Goal: Transaction & Acquisition: Purchase product/service

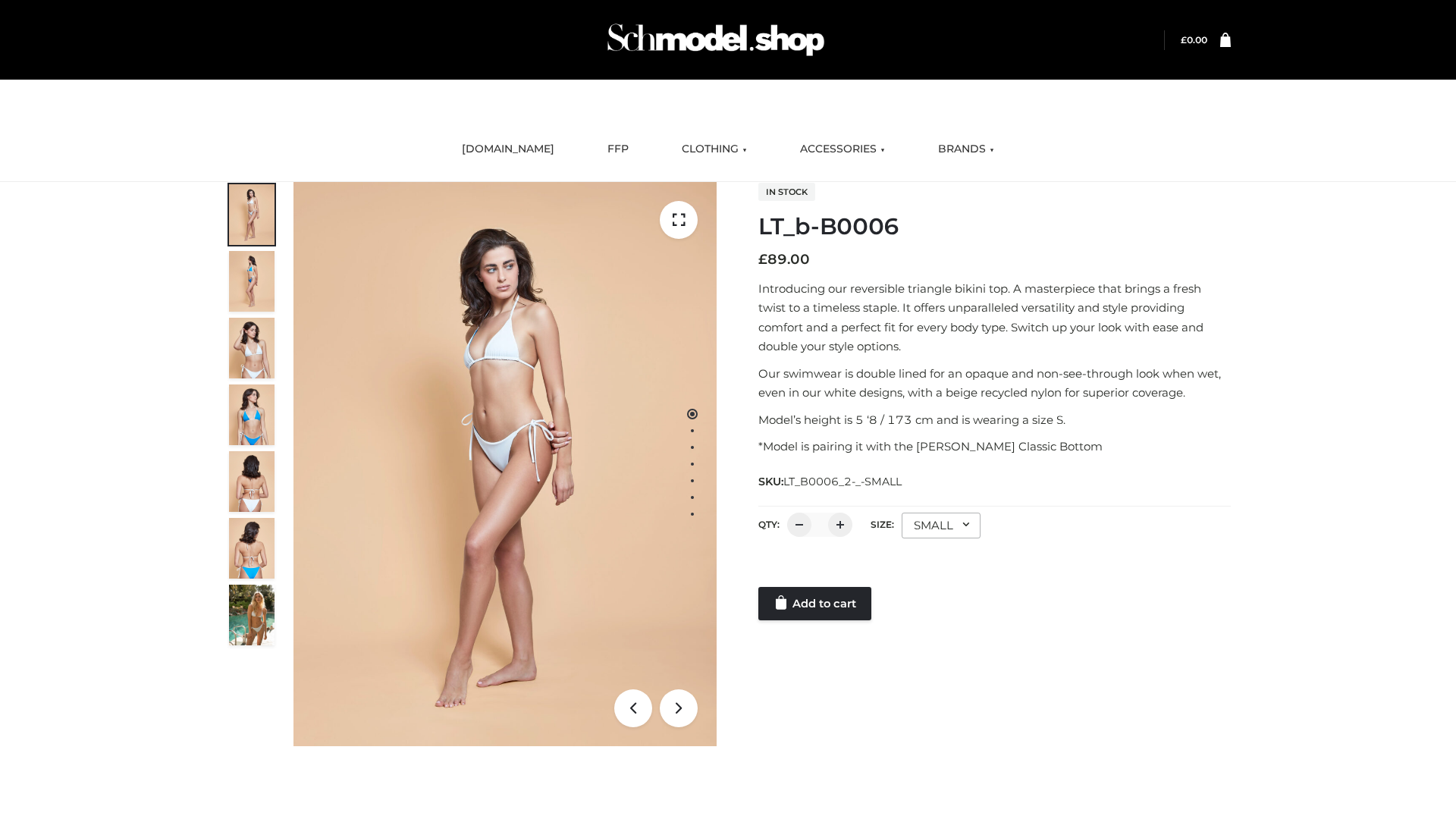
click at [816, 603] on link "Add to cart" at bounding box center [814, 604] width 113 height 34
